Goal: Task Accomplishment & Management: Manage account settings

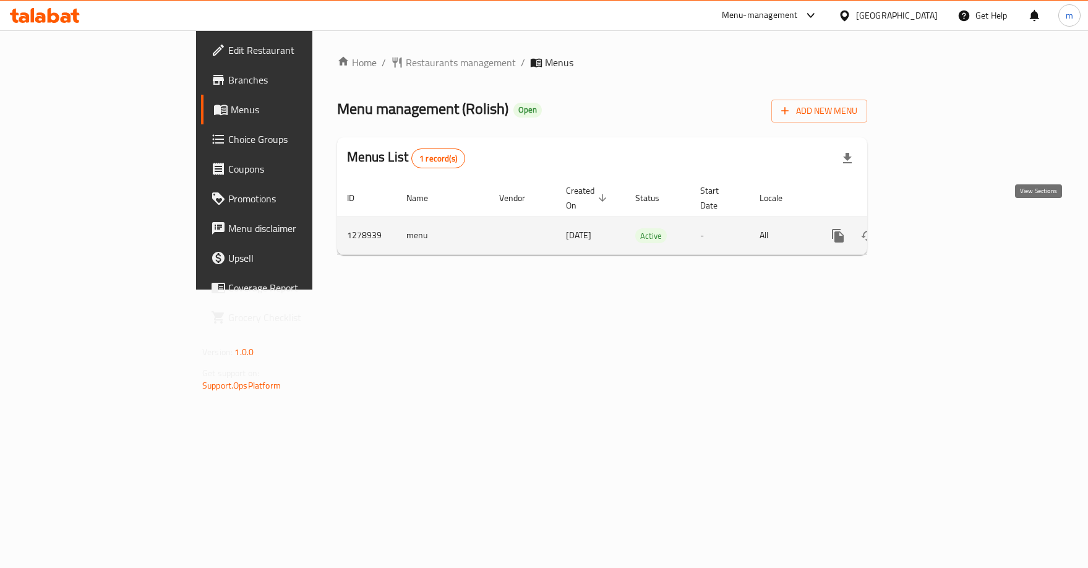
click at [934, 228] on icon "enhanced table" at bounding box center [926, 235] width 15 height 15
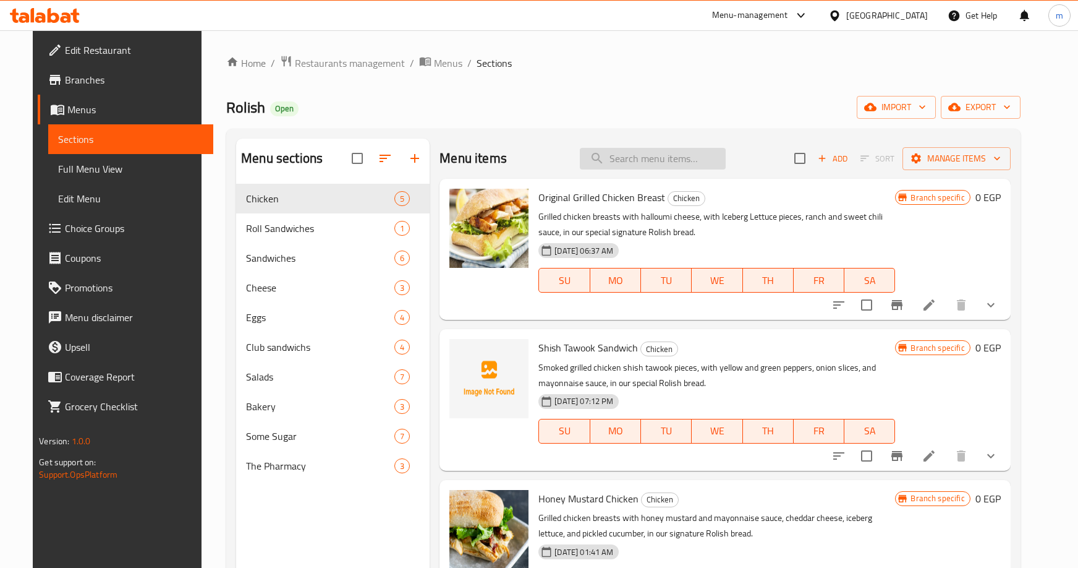
click at [684, 151] on input "search" at bounding box center [653, 159] width 146 height 22
paste input "Tribianco sandwich"
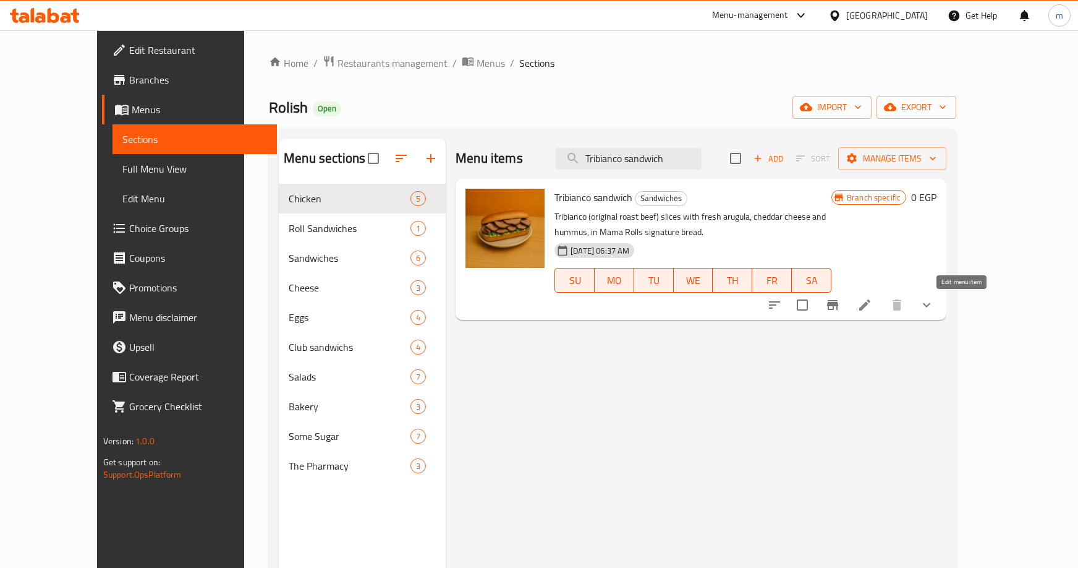
type input "Tribianco sandwich"
click at [872, 303] on icon at bounding box center [865, 304] width 15 height 15
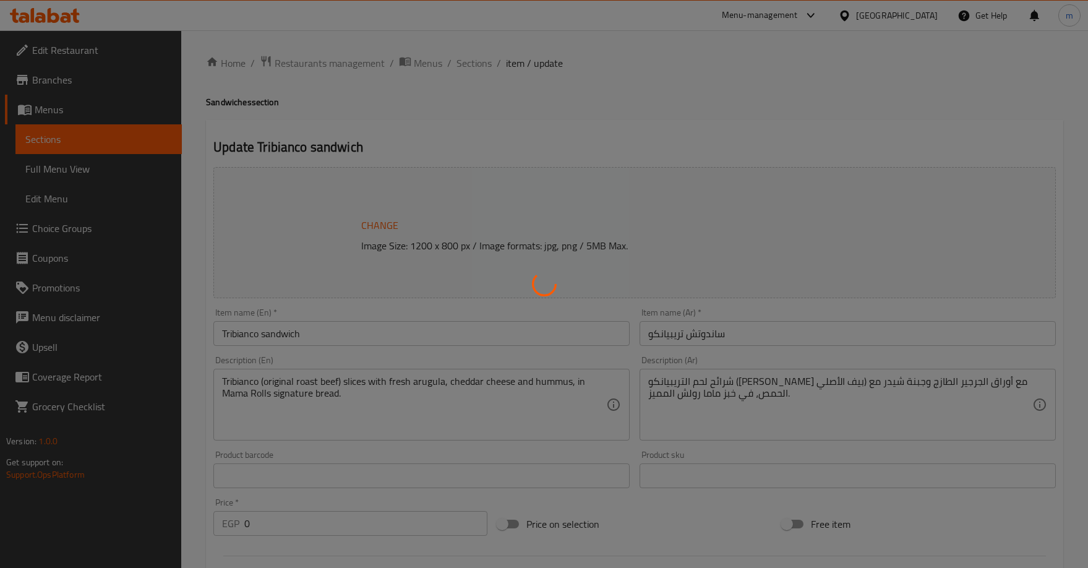
type input "خبز بني"
type input "0"
type input "1"
type input "حار"
type input "0"
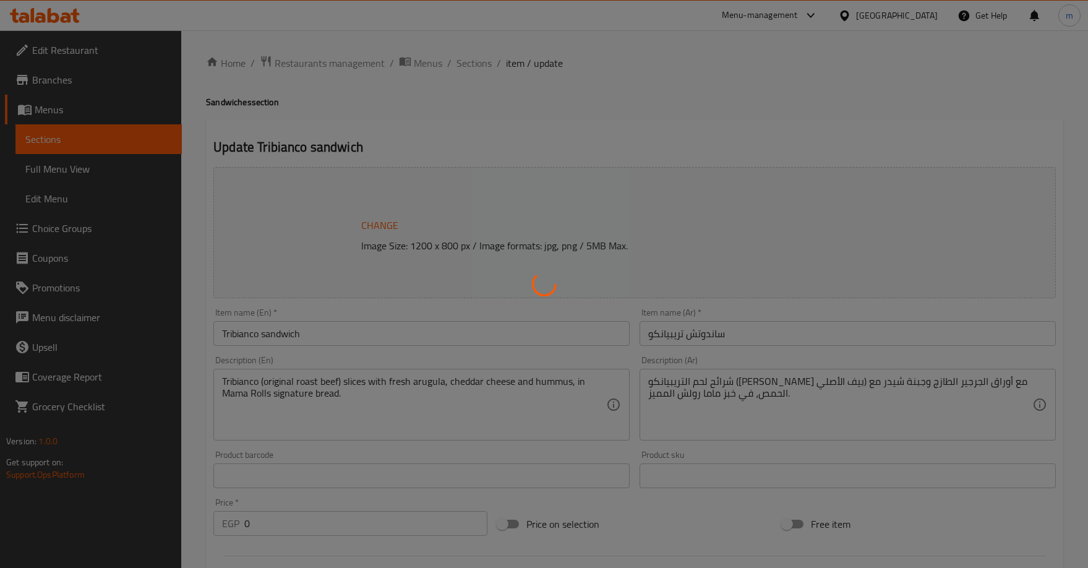
type input "1"
type input "خبز بني"
type input "0"
type input "1"
type input "حار"
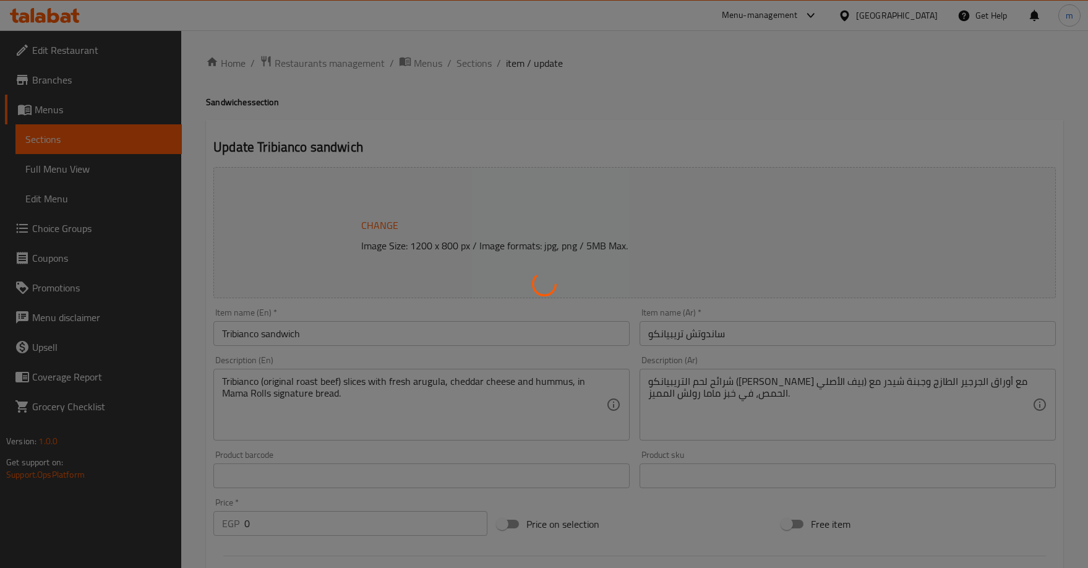
type input "0"
type input "1"
type input "خبز بني"
type input "0"
type input "1"
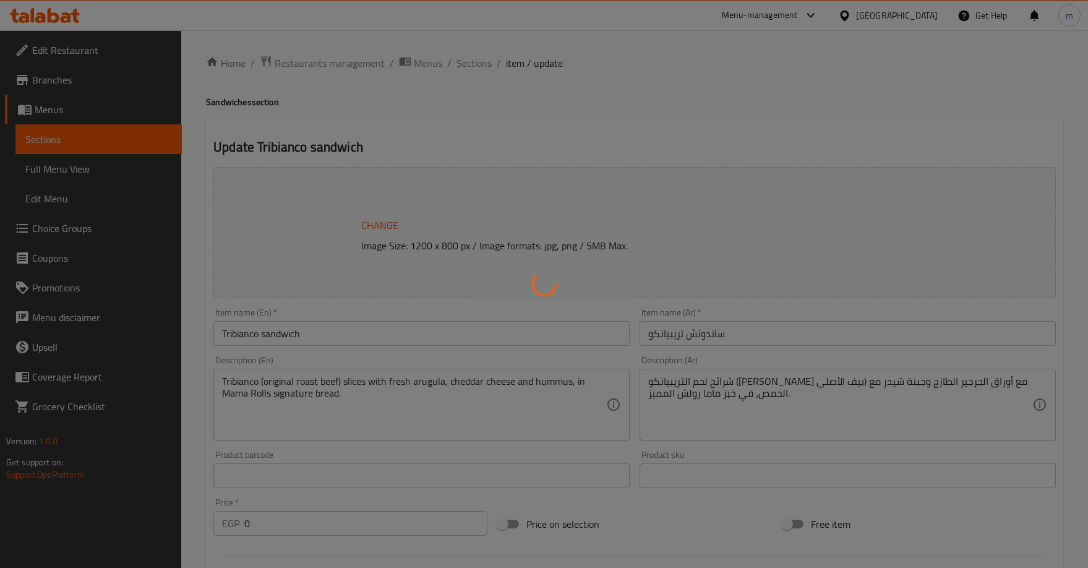
type input "حار"
type input "0"
type input "1"
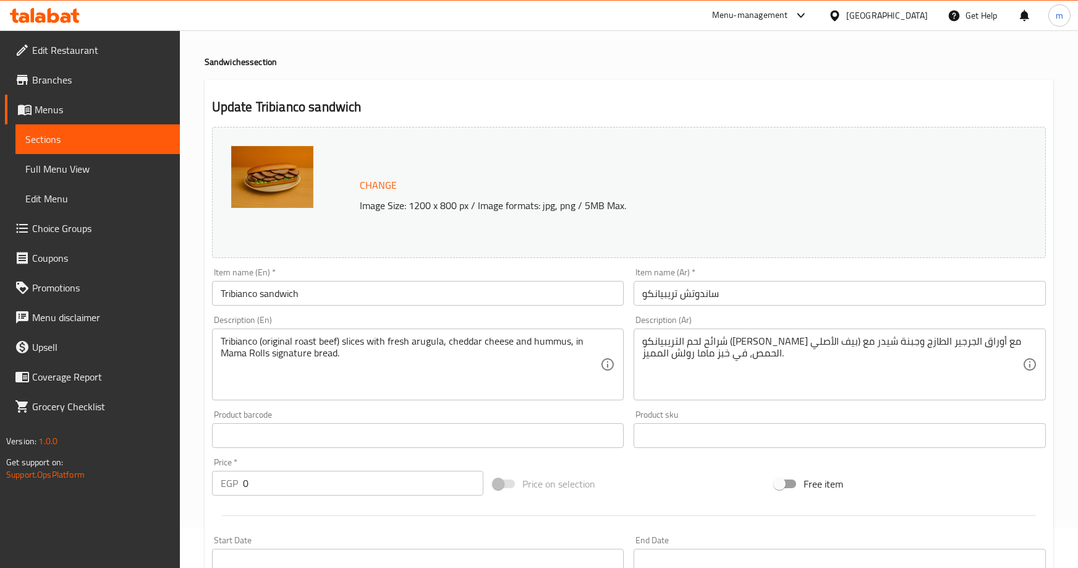
scroll to position [62, 0]
